Goal: Transaction & Acquisition: Purchase product/service

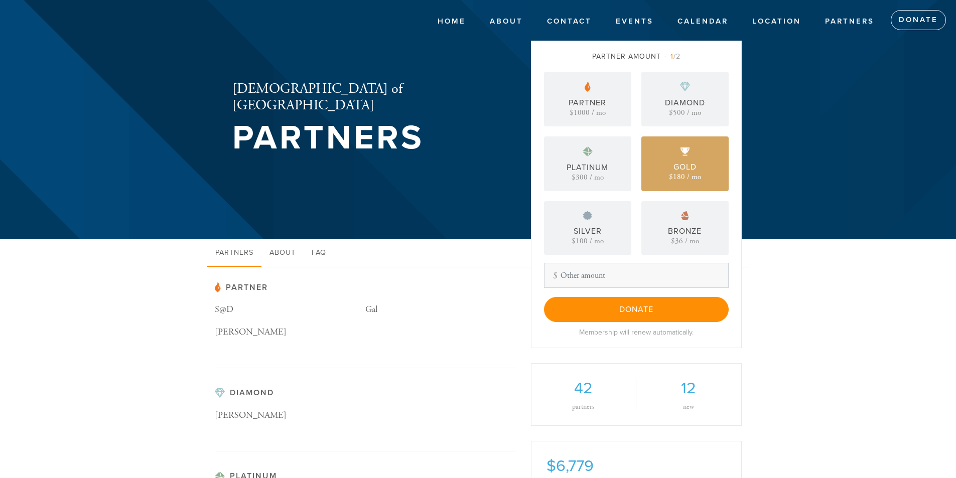
scroll to position [100, 0]
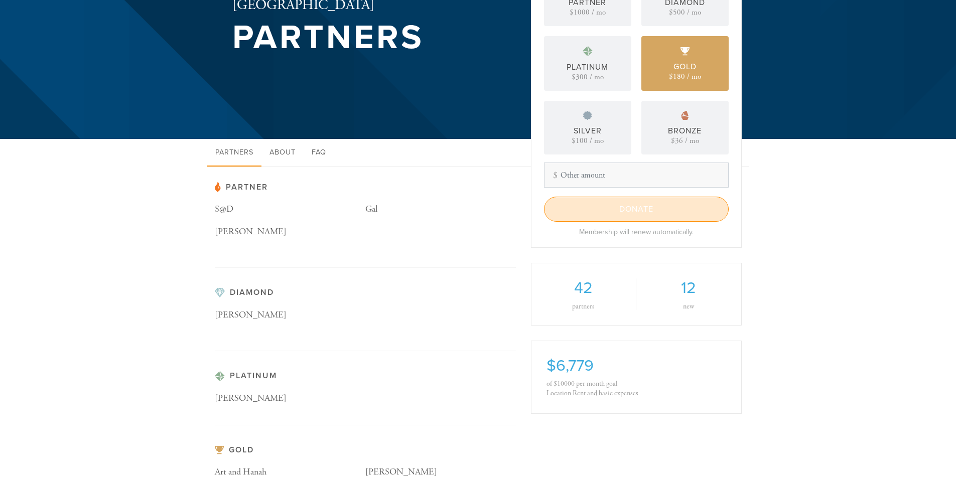
click at [638, 209] on input "Donate" at bounding box center [636, 209] width 185 height 25
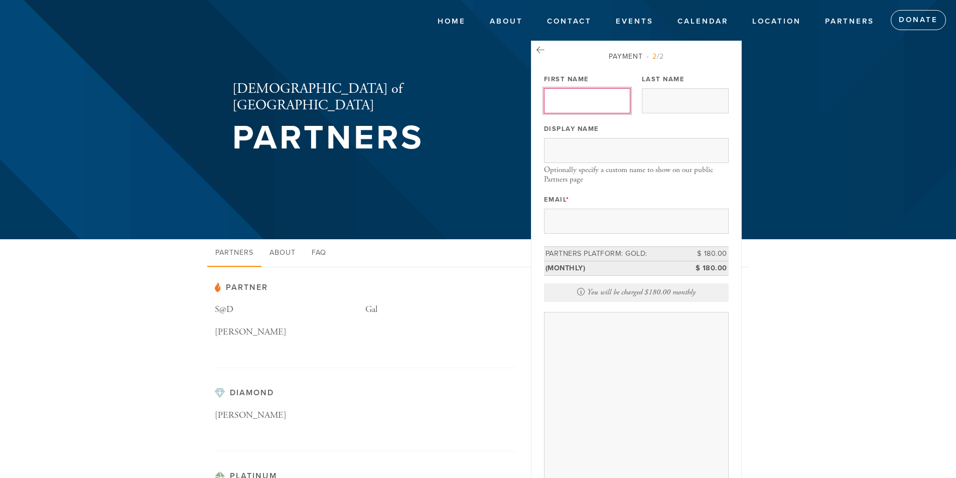
click at [577, 96] on input "First Name" at bounding box center [587, 100] width 87 height 25
type input "s"
type input "a"
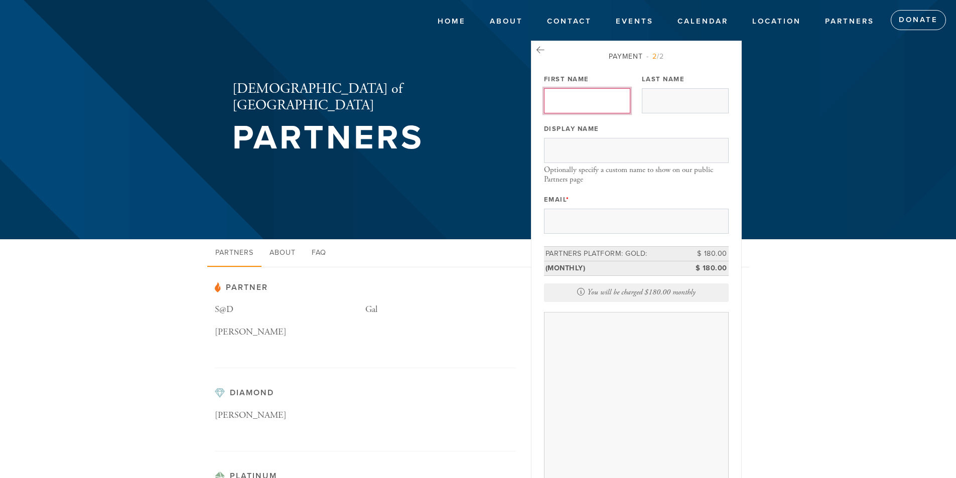
type input "a"
type input "[PERSON_NAME]"
click at [654, 102] on input "Last Name" at bounding box center [685, 100] width 87 height 25
type input "Laz"
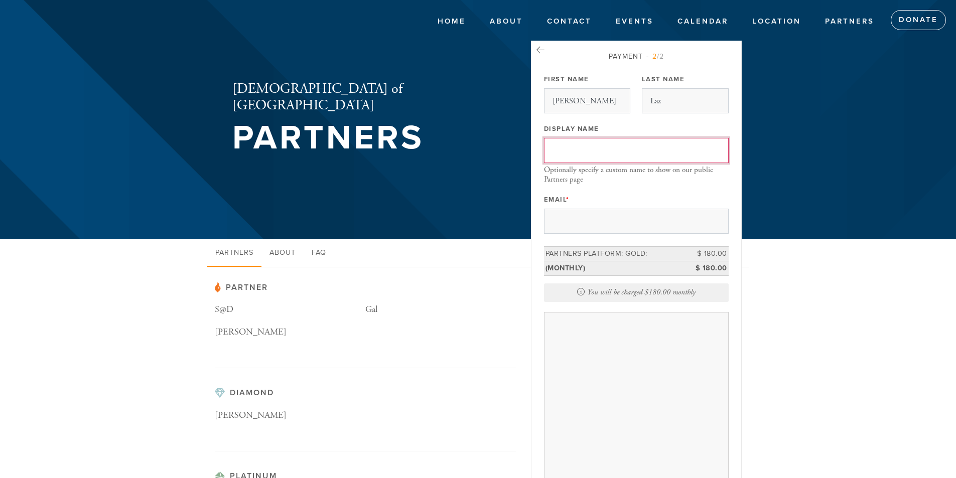
click at [599, 158] on input "Display Name" at bounding box center [636, 150] width 185 height 25
type input "[PERSON_NAME]"
